Goal: Transaction & Acquisition: Purchase product/service

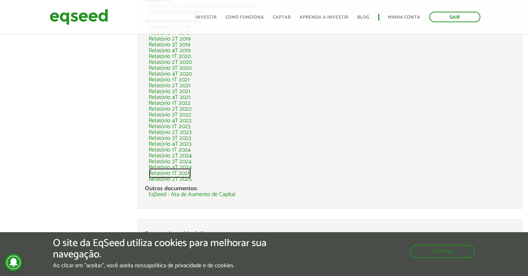
click at [177, 170] on link "Relatório 1T 2025" at bounding box center [170, 173] width 42 height 6
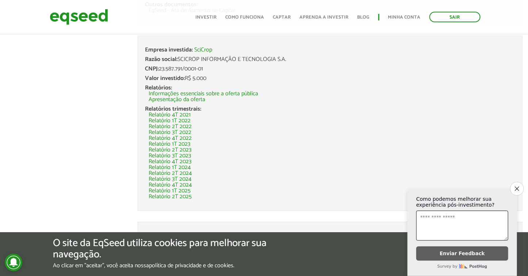
scroll to position [365, 0]
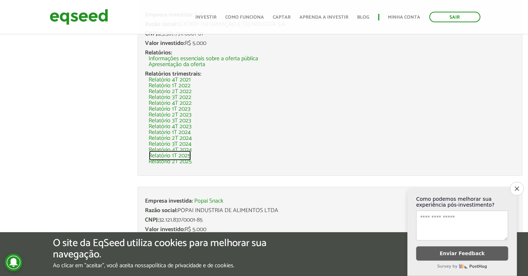
click at [170, 154] on link "Relatório 1T 2025" at bounding box center [170, 156] width 42 height 6
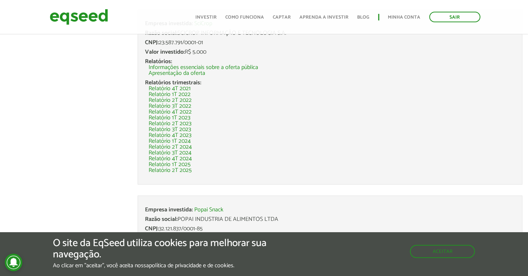
scroll to position [365, 0]
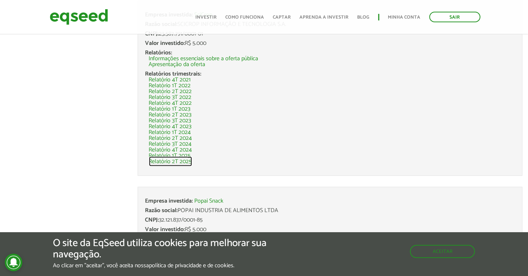
click at [169, 161] on link "Relatório 2T 2025" at bounding box center [170, 162] width 43 height 6
click at [178, 155] on link "Relatório 1T 2025" at bounding box center [170, 156] width 42 height 6
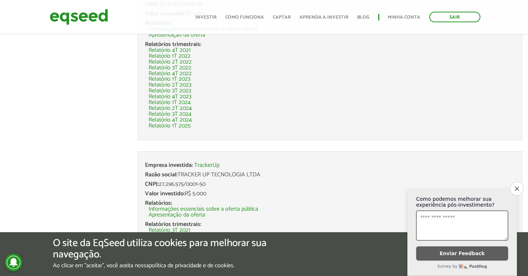
scroll to position [584, 0]
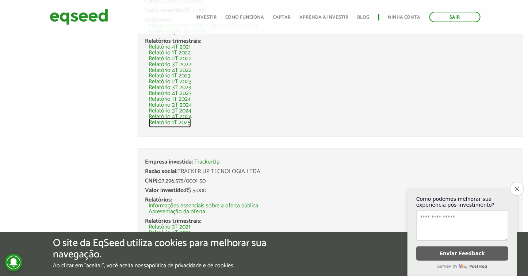
click at [168, 122] on link "Relatório 1T 2025" at bounding box center [170, 123] width 42 height 6
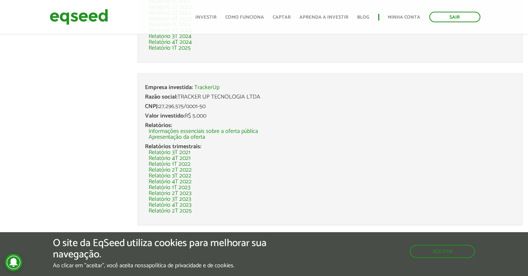
scroll to position [693, 0]
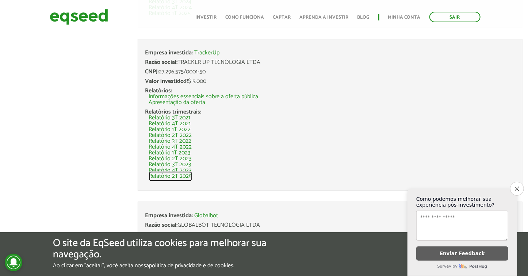
click at [183, 176] on link "Relatório 2T 2025" at bounding box center [170, 176] width 43 height 6
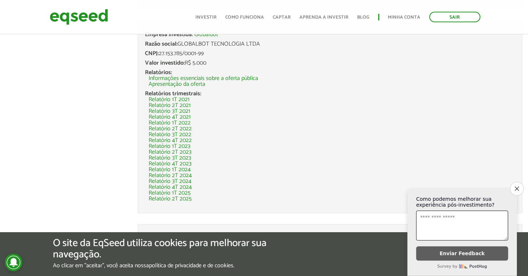
scroll to position [914, 0]
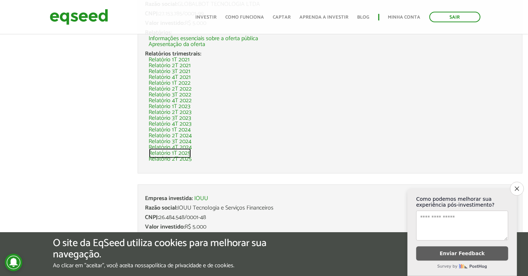
click at [177, 152] on link "Relatório 1T 2025" at bounding box center [170, 153] width 42 height 6
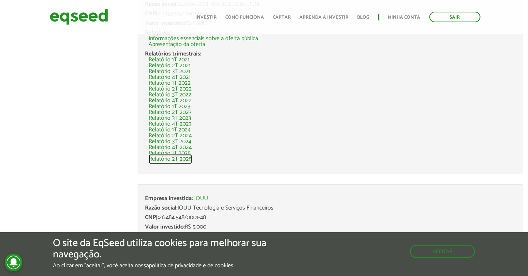
click at [163, 157] on link "Relatório 2T 2025" at bounding box center [170, 159] width 43 height 6
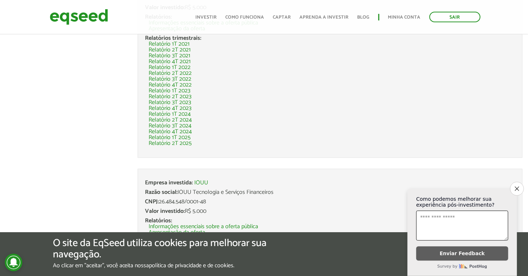
scroll to position [1003, 0]
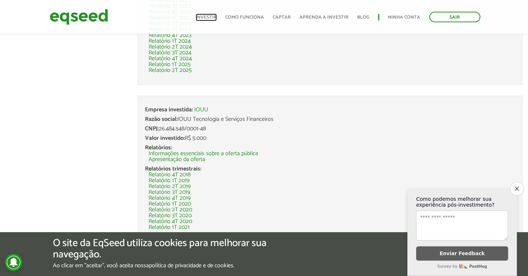
click at [205, 19] on link "Investir" at bounding box center [206, 17] width 21 height 5
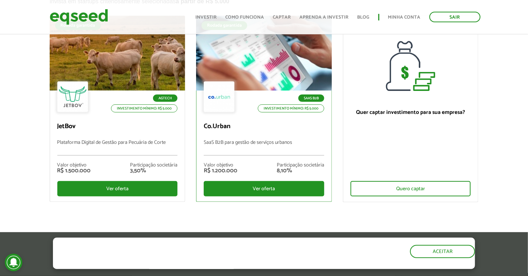
scroll to position [73, 0]
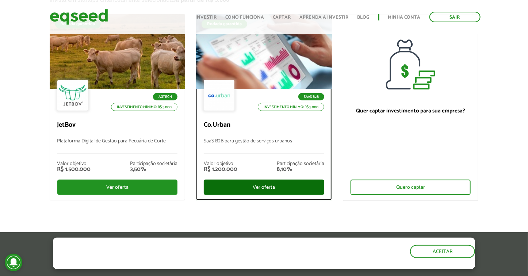
click at [265, 188] on div "Ver oferta" at bounding box center [264, 187] width 120 height 15
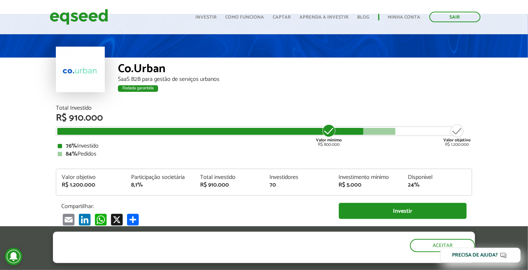
scroll to position [36, 0]
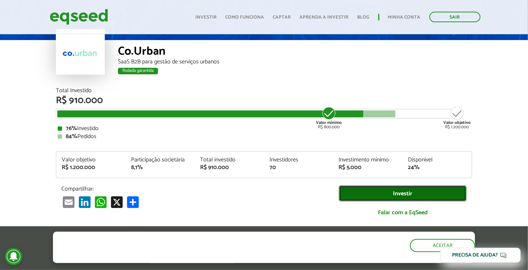
click at [401, 193] on link "Investir" at bounding box center [403, 194] width 128 height 16
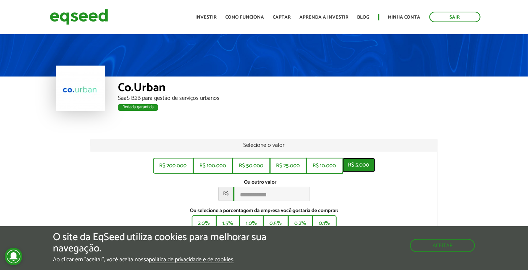
click at [359, 166] on button "R$ 5.000" at bounding box center [358, 165] width 33 height 15
type input "*****"
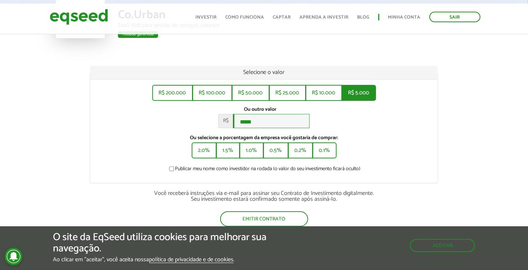
scroll to position [146, 0]
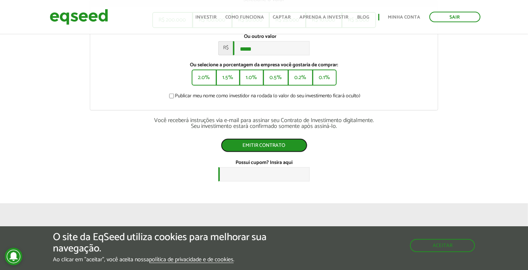
click at [247, 148] on button "Emitir contrato" at bounding box center [264, 146] width 86 height 14
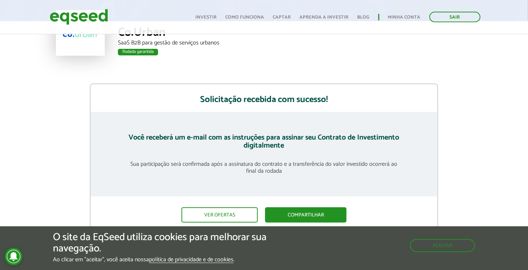
scroll to position [73, 0]
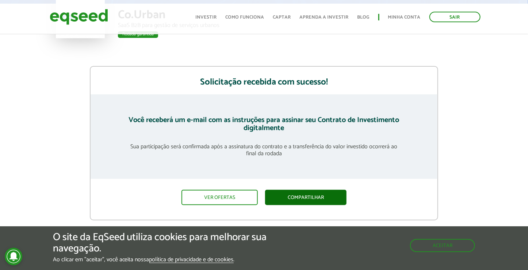
click at [322, 197] on link "Compartilhar" at bounding box center [305, 197] width 81 height 15
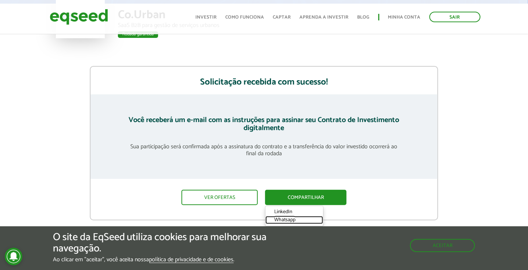
click at [293, 219] on link "Whatsapp" at bounding box center [294, 220] width 58 height 8
